Goal: Task Accomplishment & Management: Manage account settings

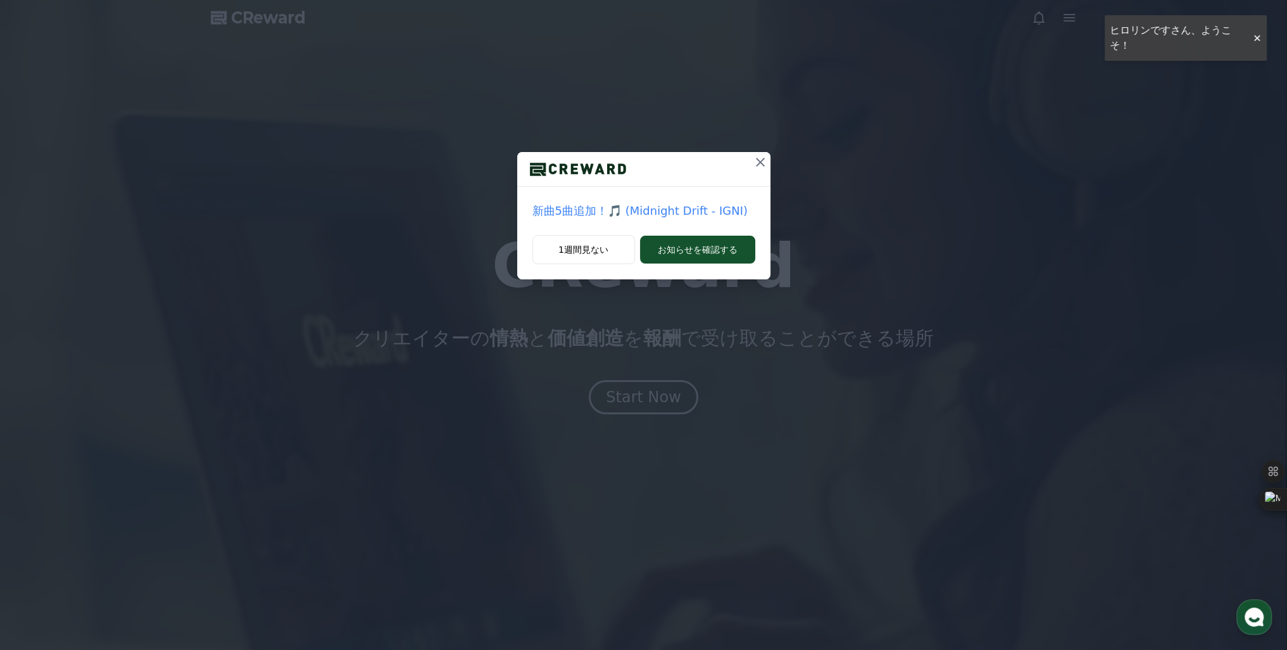
click at [763, 158] on icon at bounding box center [760, 161] width 15 height 15
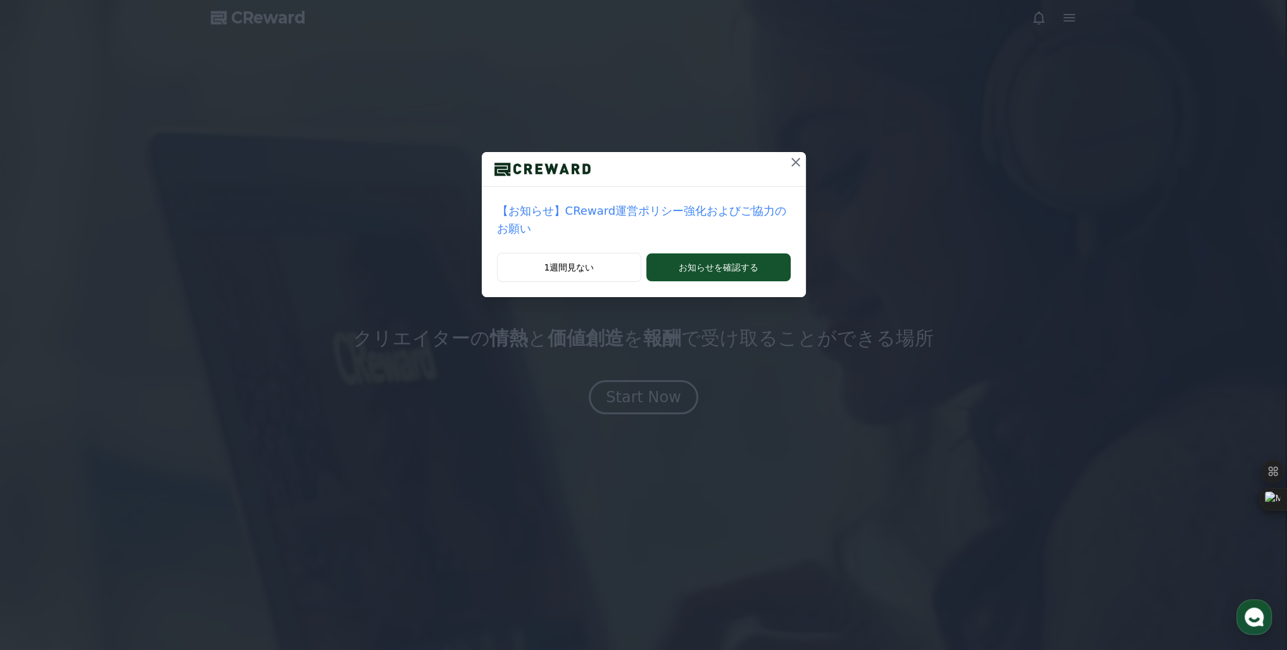
click at [788, 166] on icon at bounding box center [795, 161] width 15 height 15
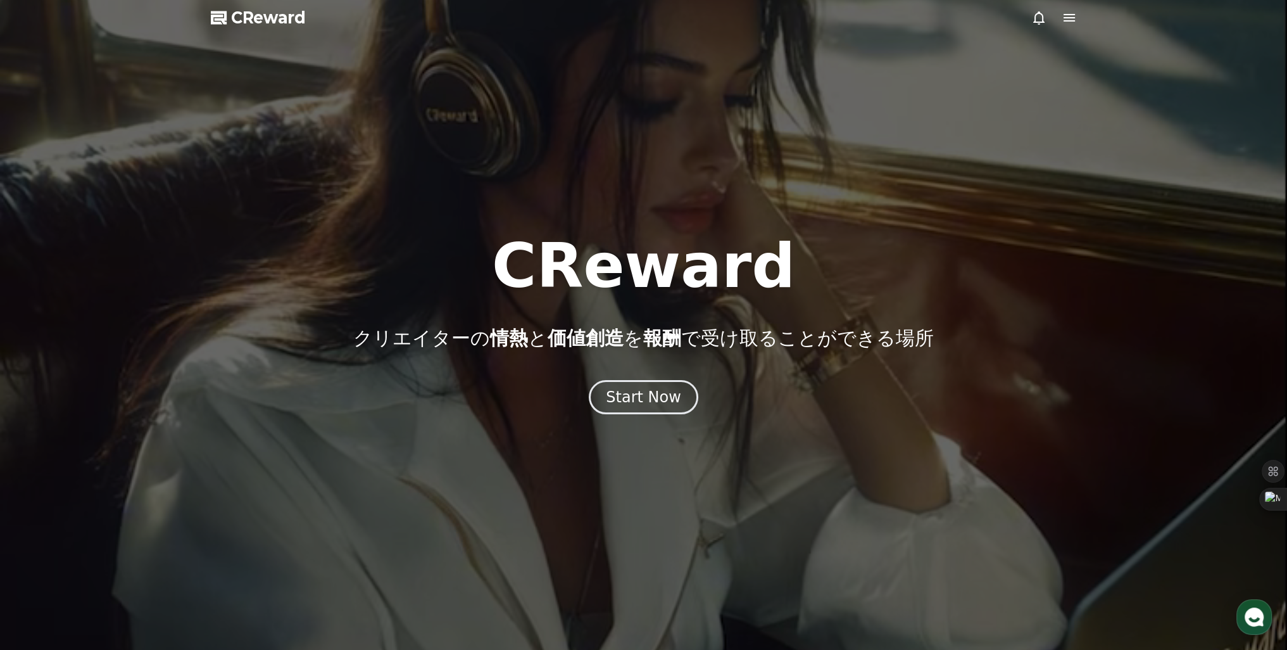
click at [1068, 20] on icon at bounding box center [1069, 17] width 15 height 15
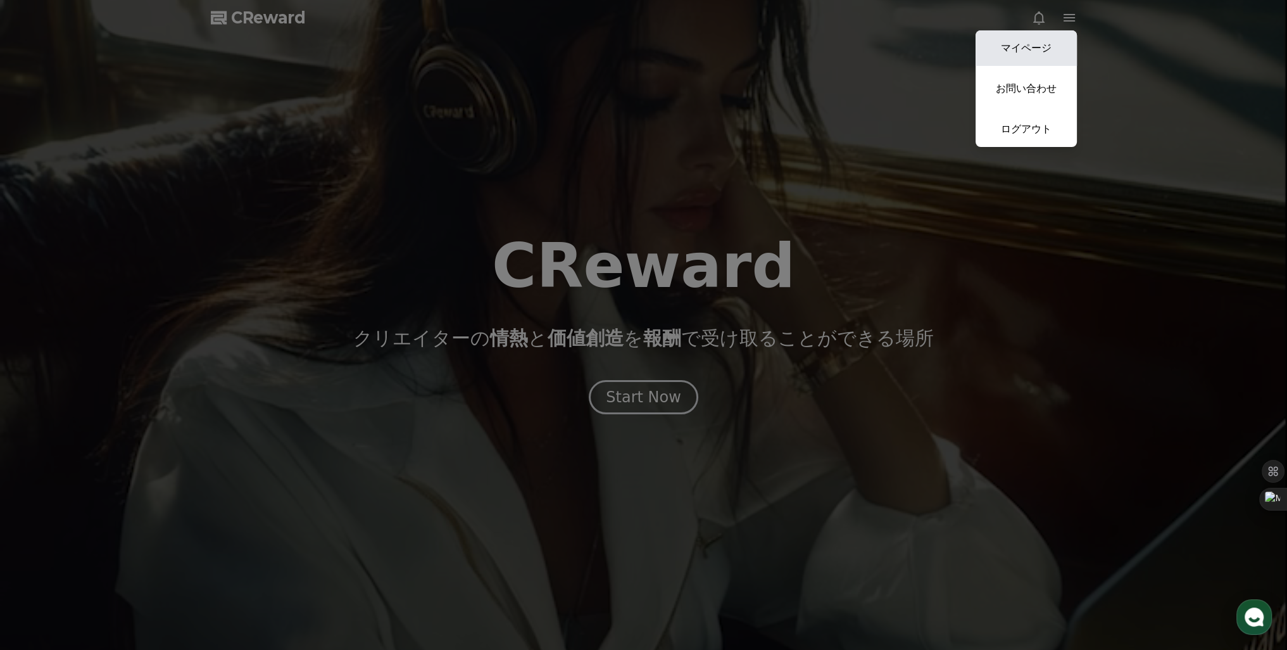
click at [1018, 44] on link "マイページ" at bounding box center [1026, 47] width 101 height 35
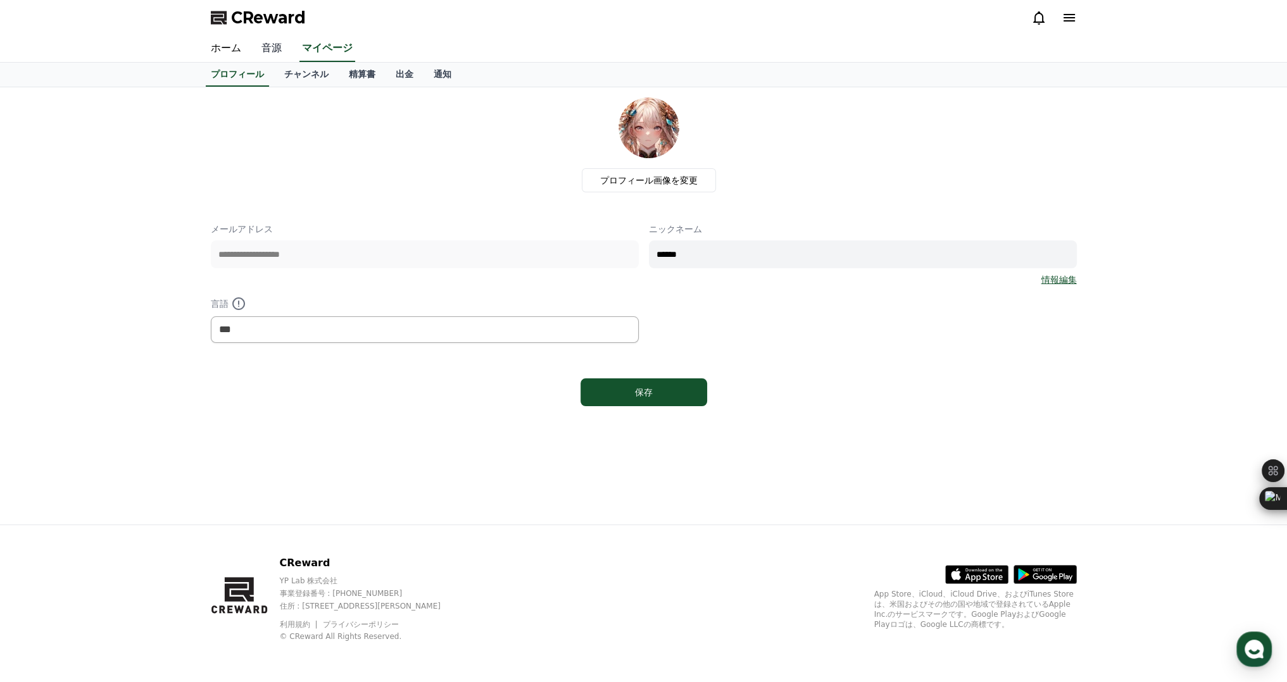
click at [262, 49] on link "音源" at bounding box center [271, 48] width 41 height 27
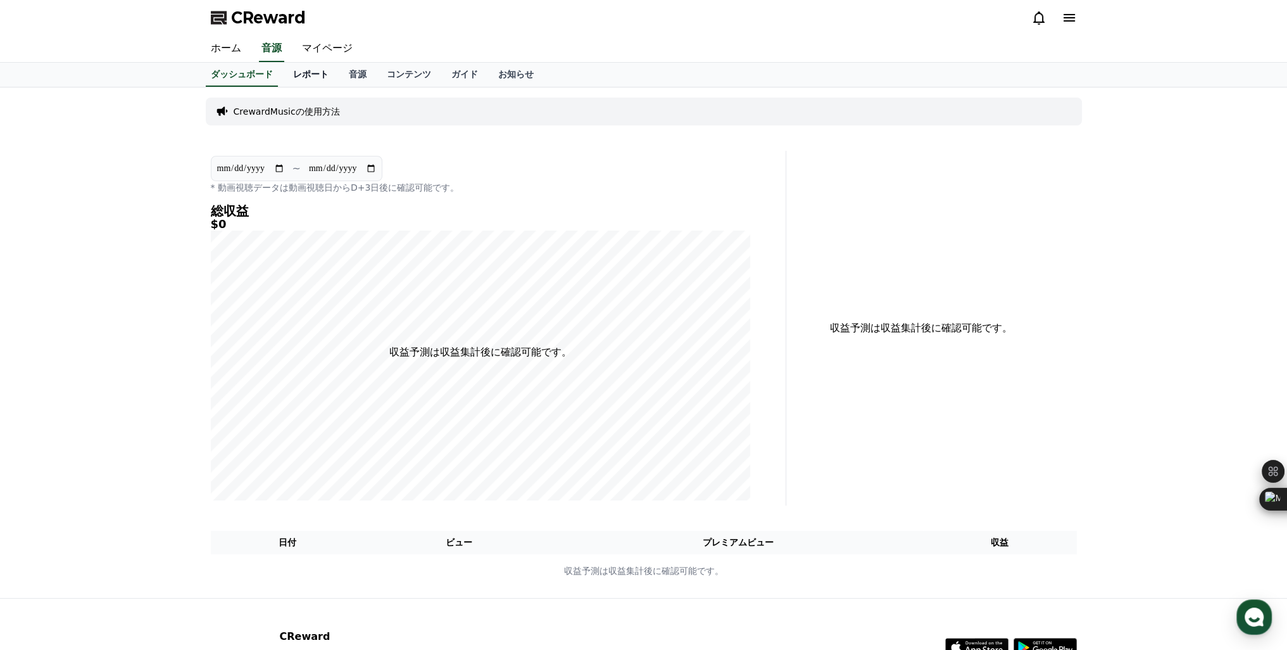
click at [289, 73] on link "レポート" at bounding box center [311, 75] width 56 height 24
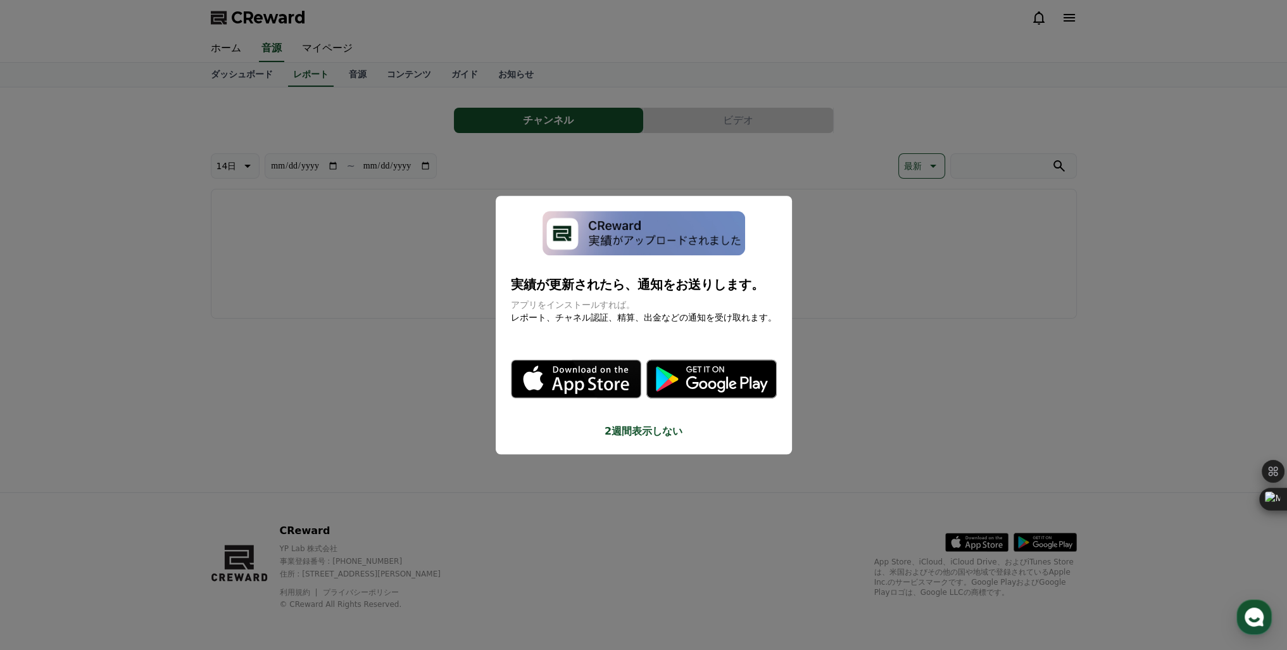
click at [408, 216] on button "close modal" at bounding box center [643, 325] width 1287 height 650
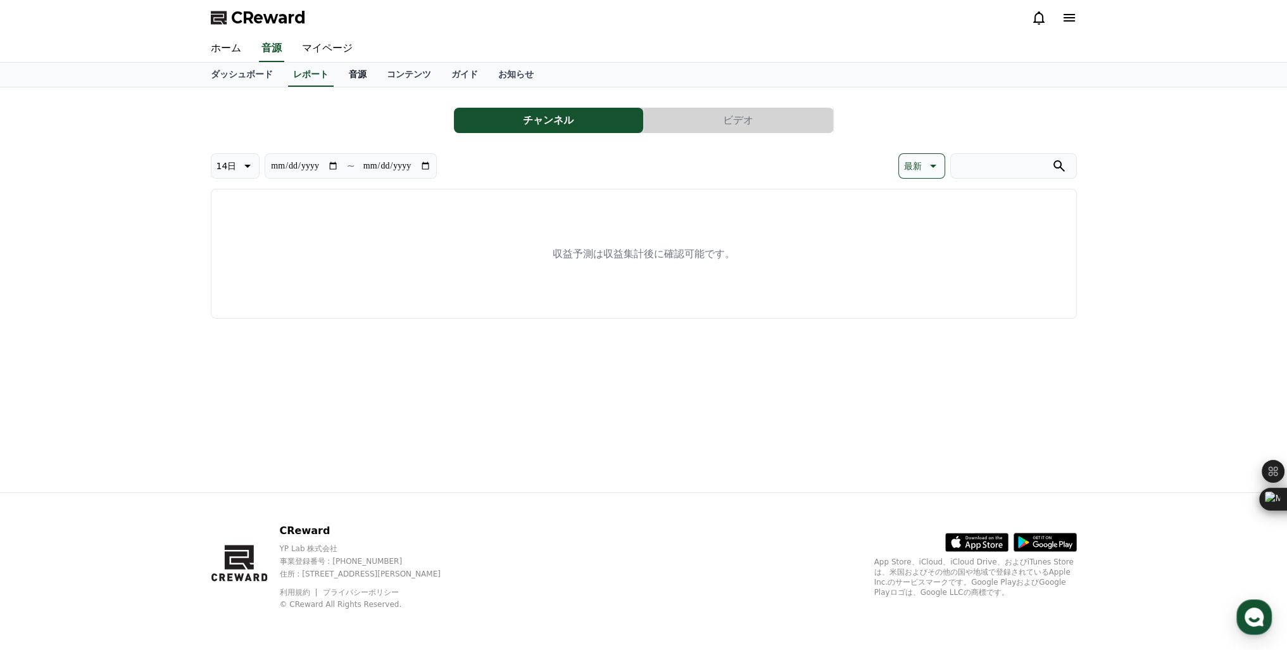
click at [339, 75] on link "音源" at bounding box center [358, 75] width 38 height 24
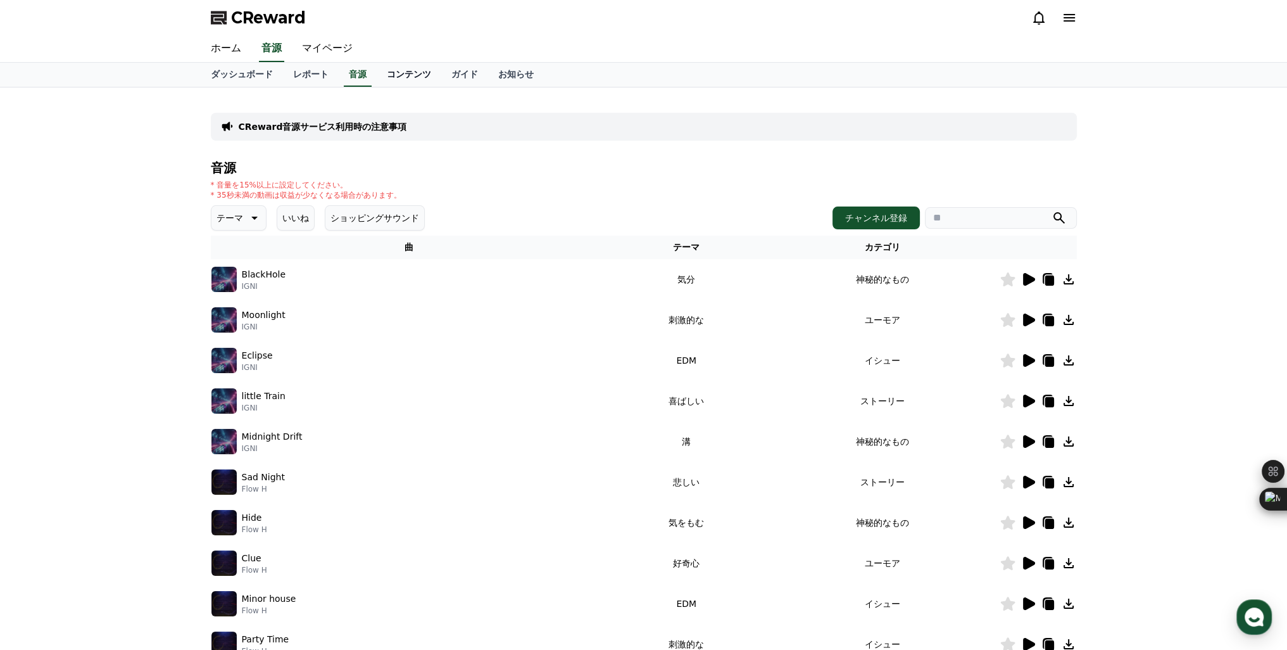
click at [377, 72] on link "コンテンツ" at bounding box center [409, 75] width 65 height 24
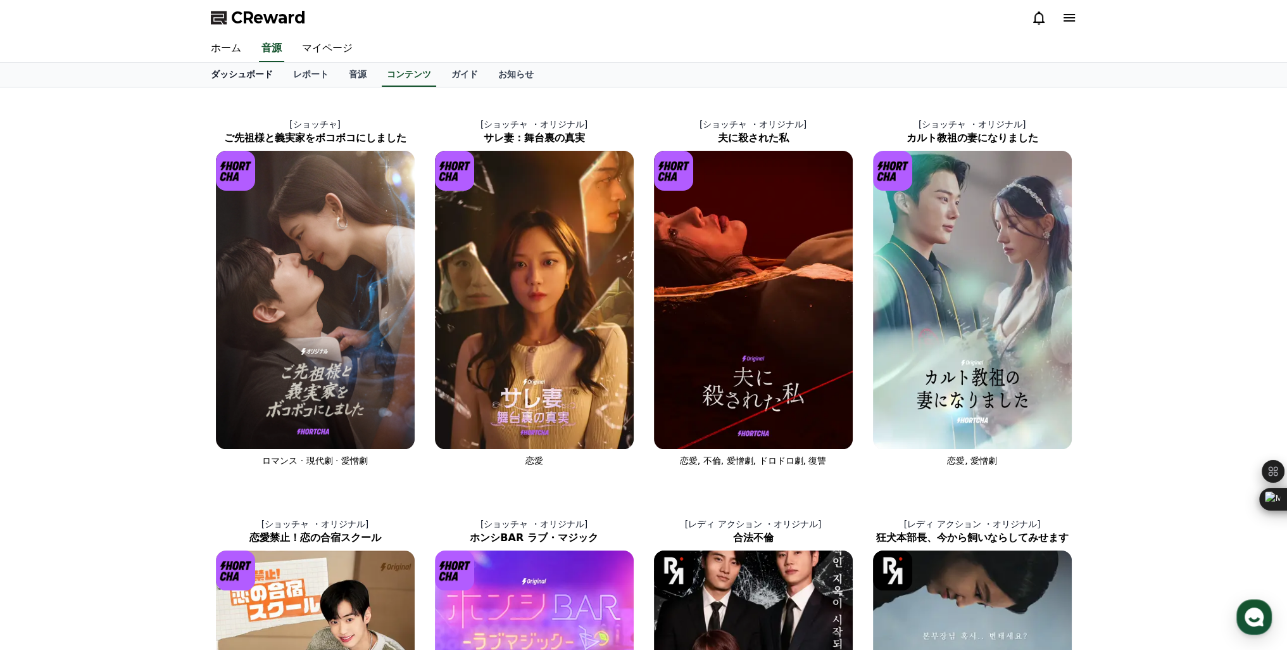
click at [228, 77] on link "ダッシュボード" at bounding box center [242, 75] width 82 height 24
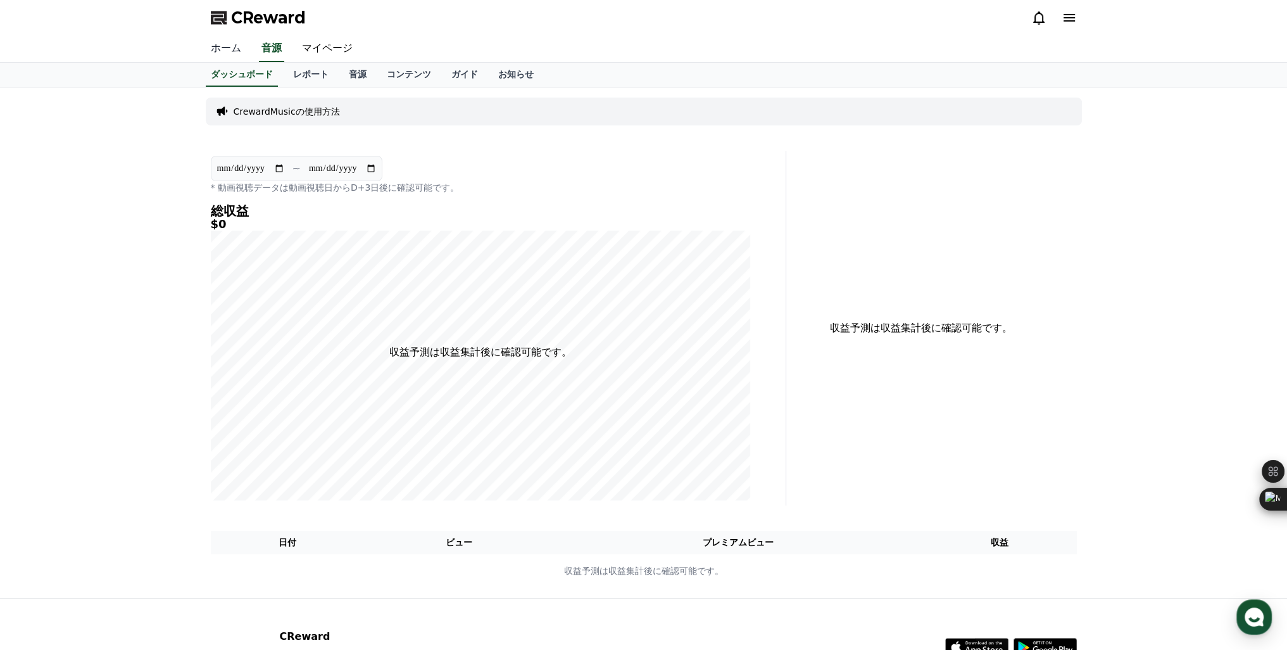
click at [230, 47] on link "ホーム" at bounding box center [226, 48] width 51 height 27
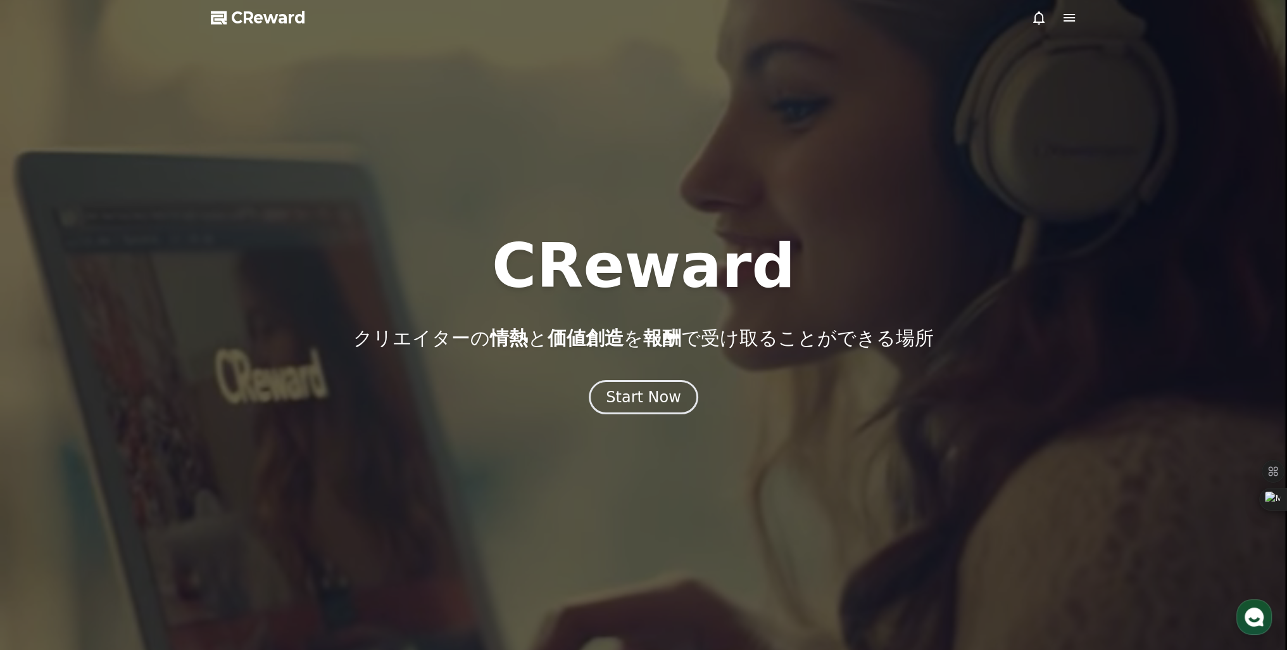
click at [1062, 23] on icon at bounding box center [1069, 17] width 15 height 15
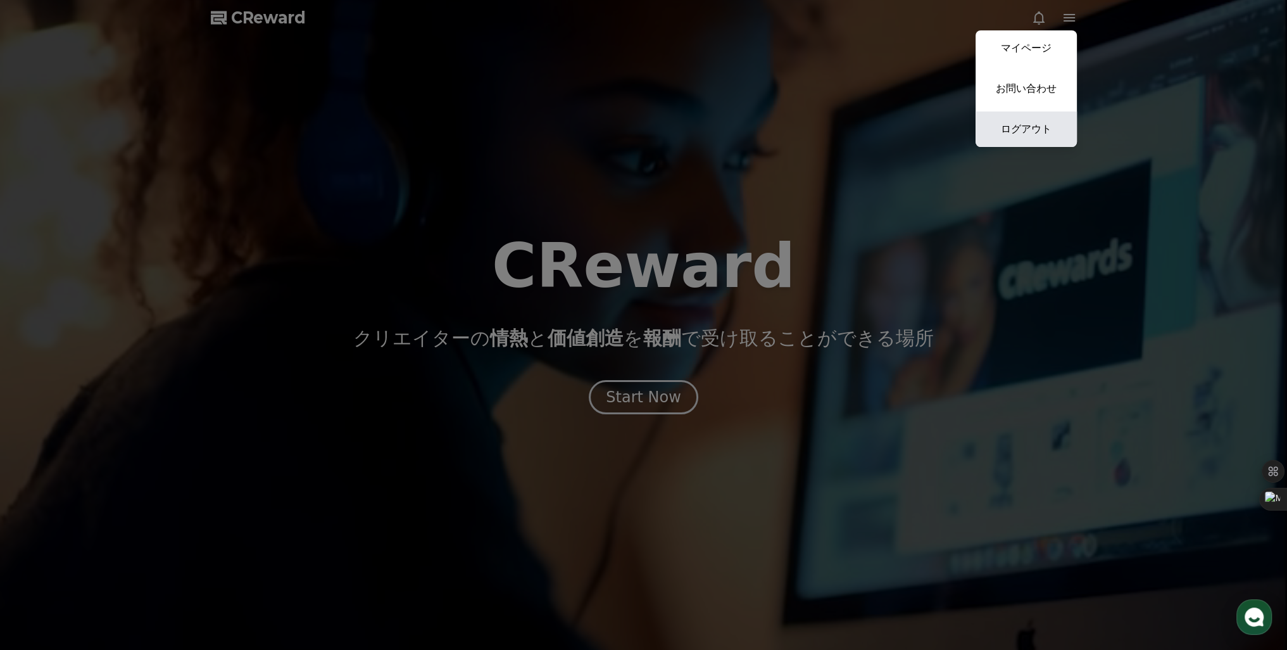
click at [1030, 133] on link "ログアウト" at bounding box center [1026, 128] width 101 height 35
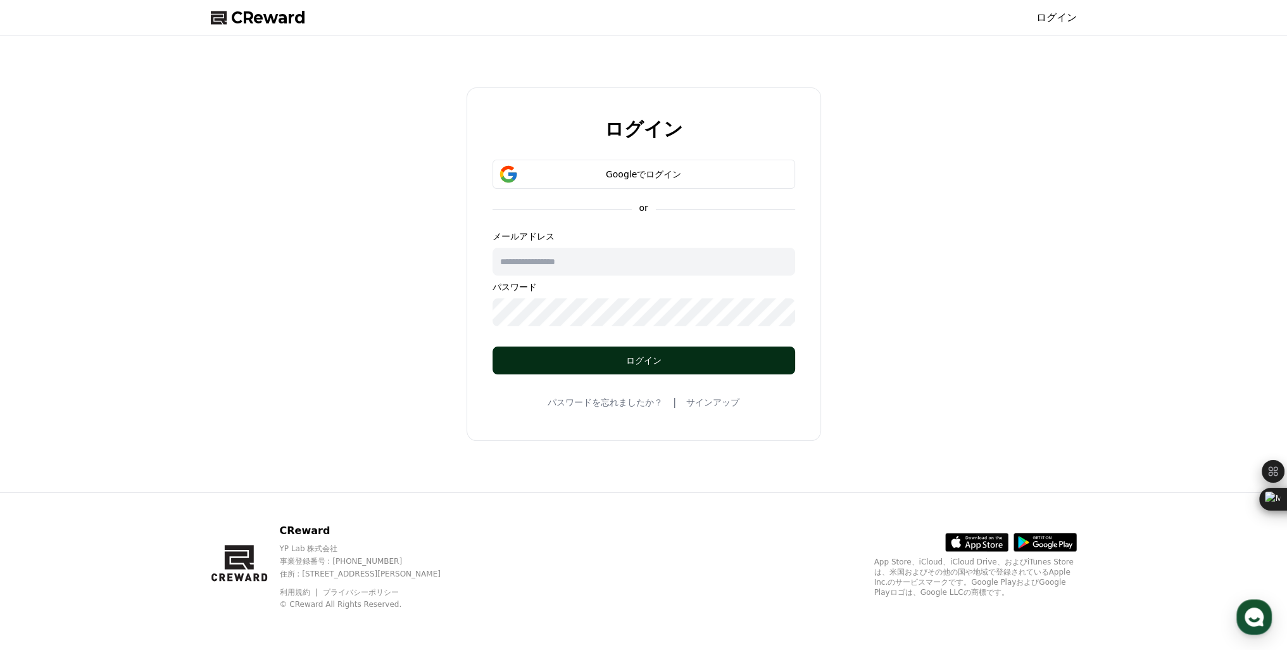
type input "**********"
click at [624, 367] on button "ログイン" at bounding box center [644, 360] width 303 height 28
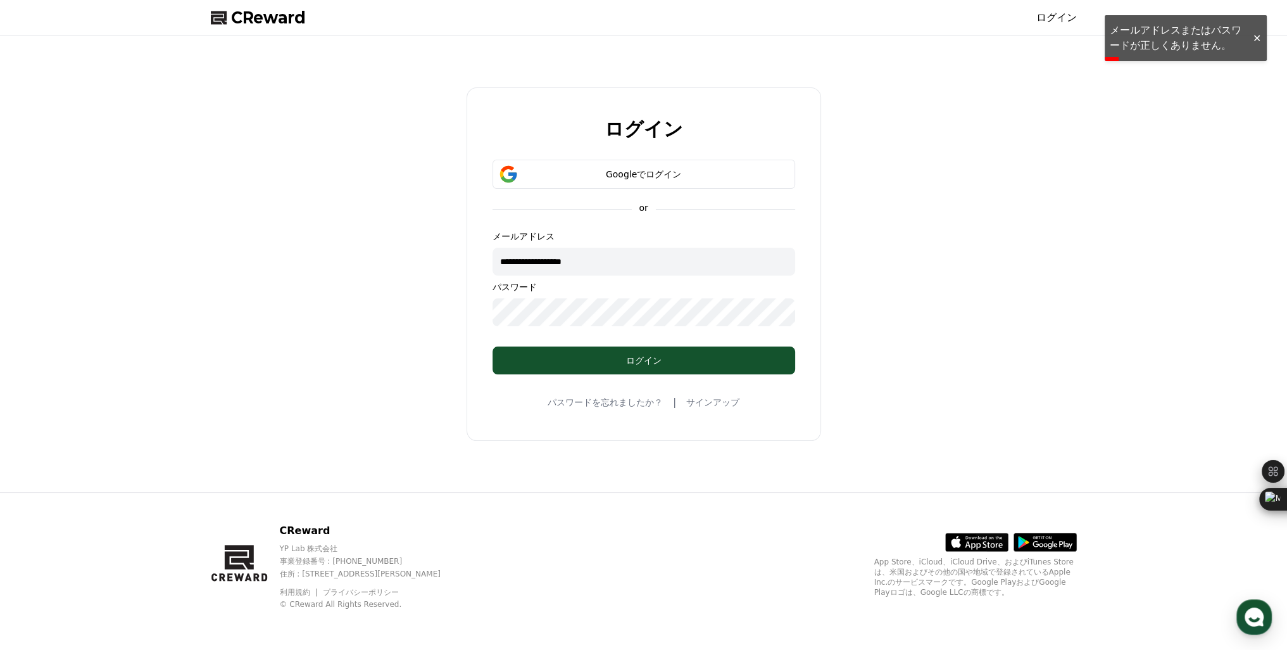
click at [1055, 18] on link "ログイン" at bounding box center [1056, 17] width 41 height 15
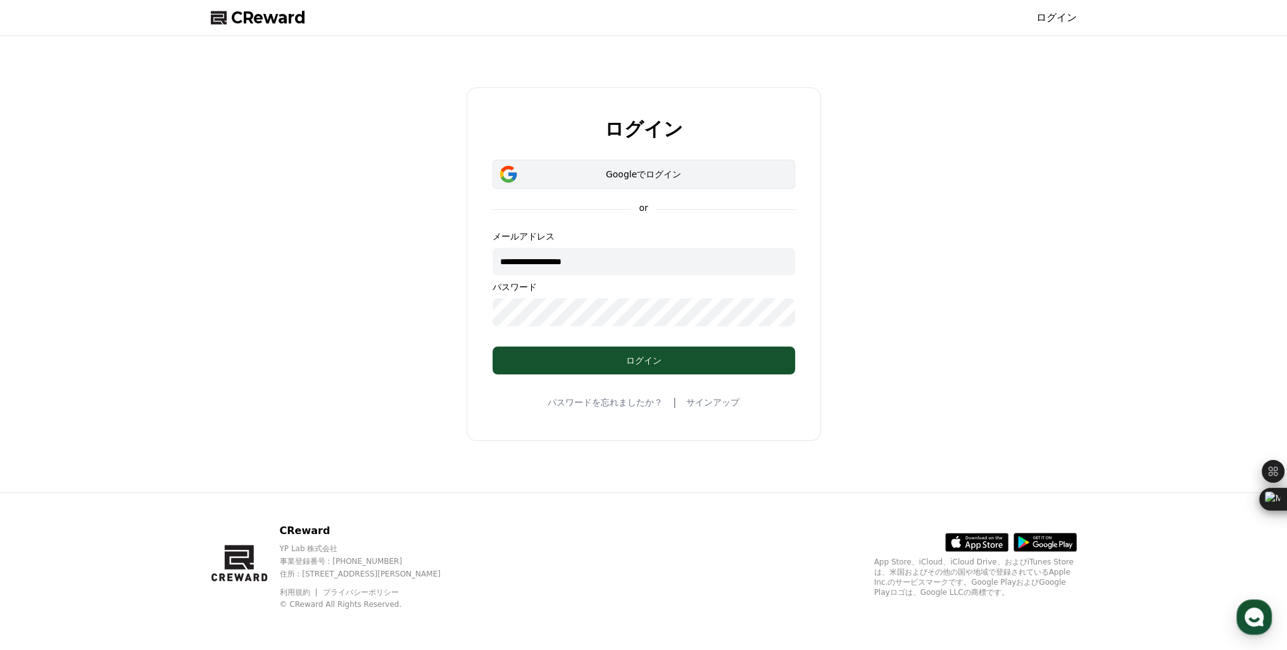
click at [620, 175] on div "Googleでログイン" at bounding box center [644, 174] width 266 height 13
